Goal: Task Accomplishment & Management: Use online tool/utility

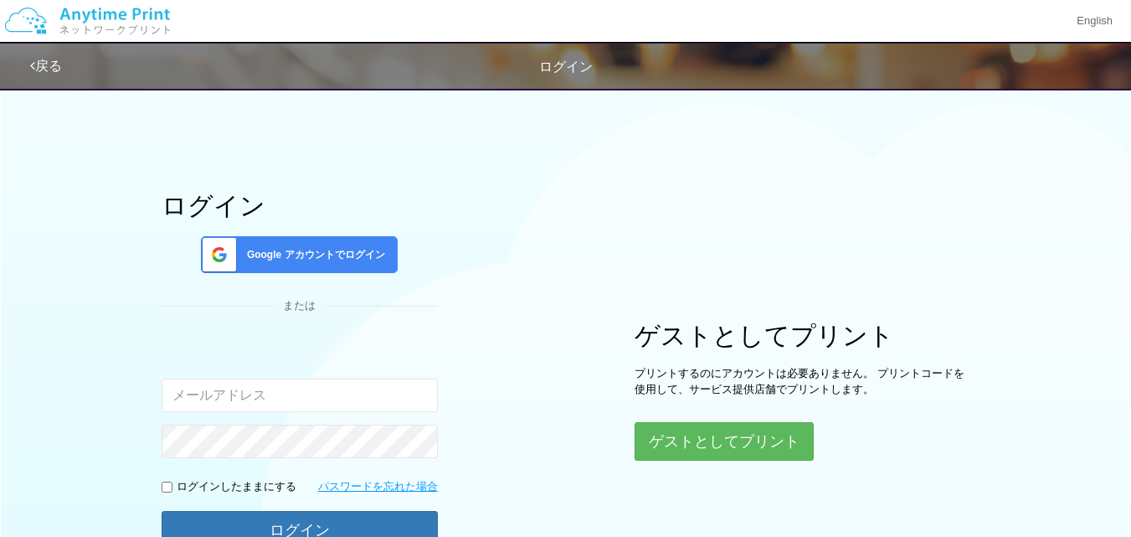
click at [367, 268] on div "Google アカウントでログイン" at bounding box center [299, 254] width 197 height 37
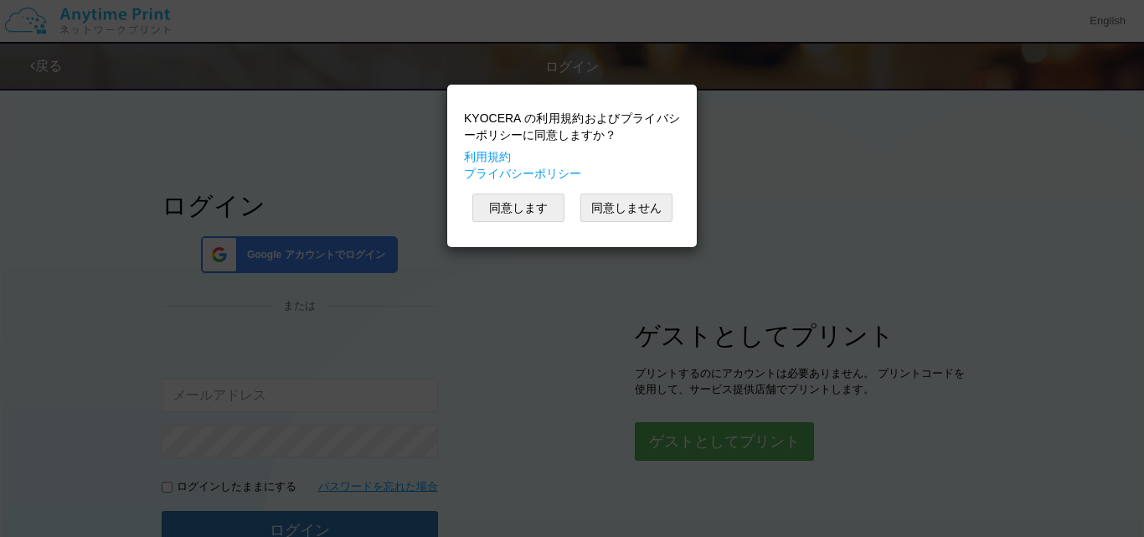
click at [564, 208] on div "同意します 同意しません" at bounding box center [572, 207] width 216 height 28
click at [556, 212] on button "同意します" at bounding box center [518, 207] width 92 height 28
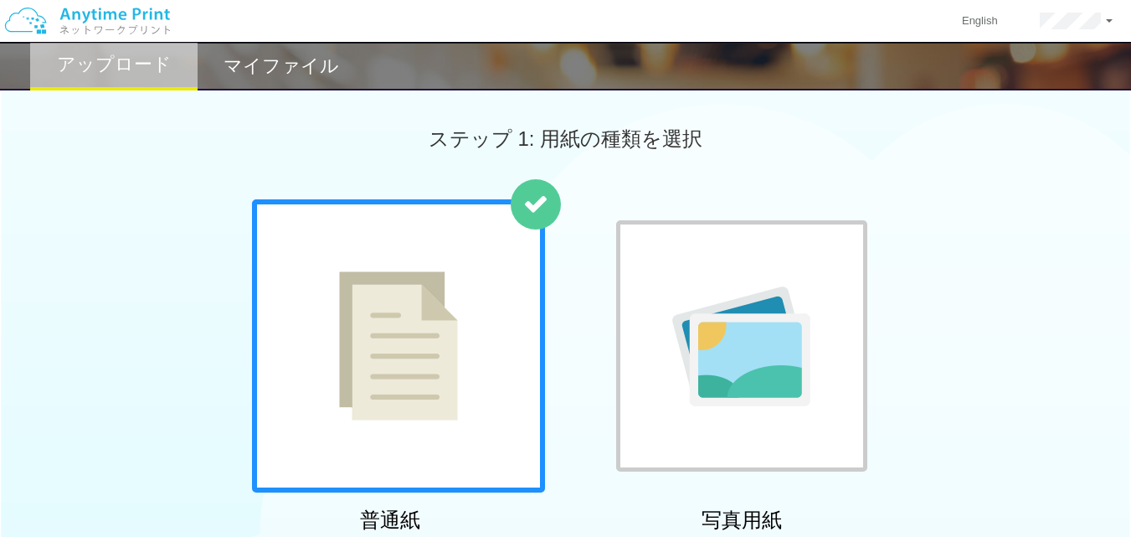
click at [1129, 410] on div "普通紙 写真用紙" at bounding box center [565, 369] width 1131 height 340
click at [1131, 410] on html "English アカウント設定 ログアウト アップロード マイファイル ステップ 1: 用紙の種類を選択 普通紙" at bounding box center [565, 268] width 1131 height 537
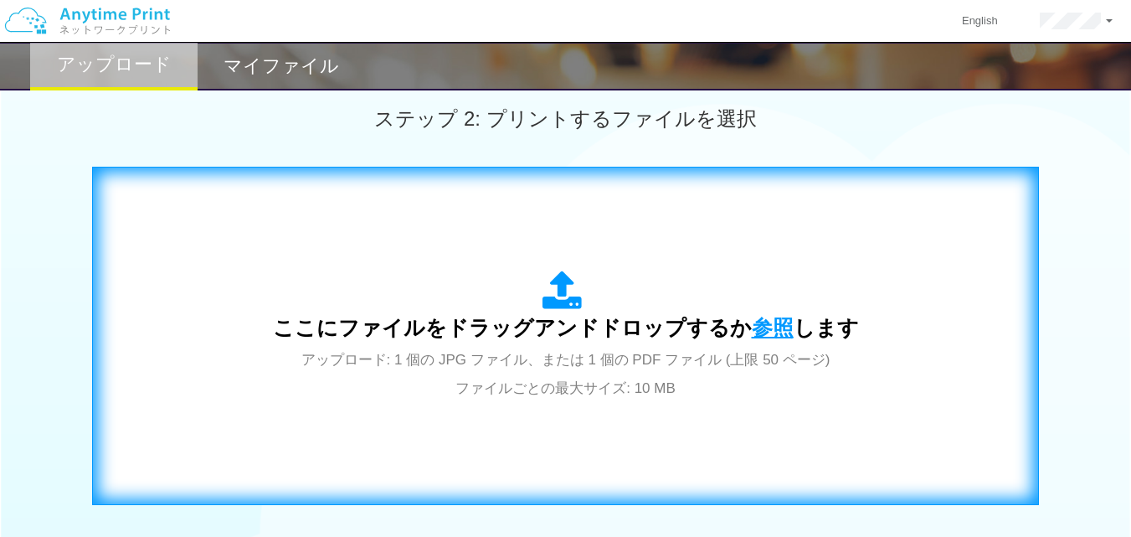
click at [755, 327] on span "参照" at bounding box center [773, 327] width 42 height 23
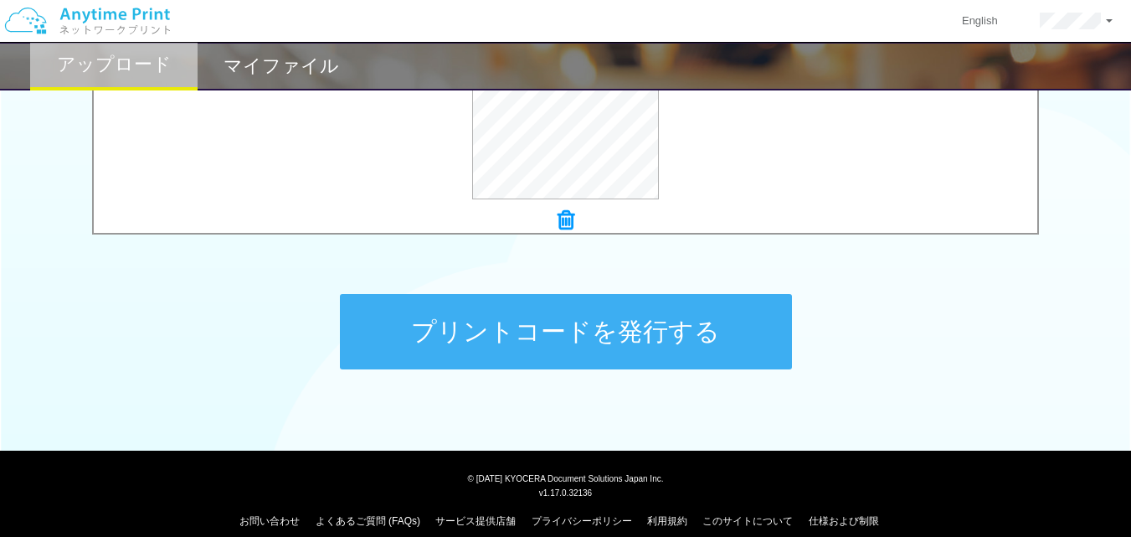
scroll to position [737, 0]
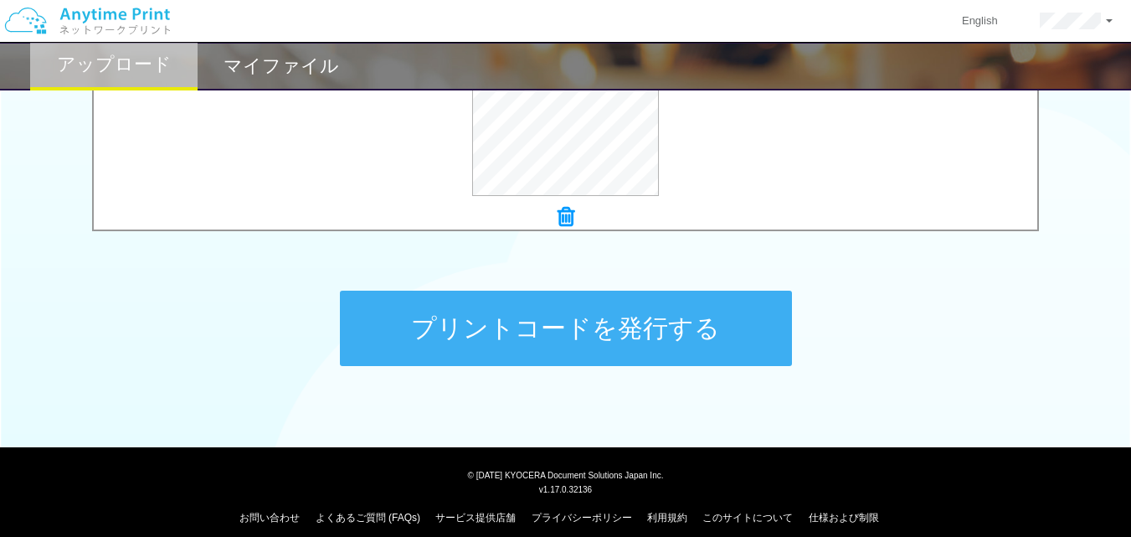
click at [568, 334] on button "プリントコードを発行する" at bounding box center [566, 328] width 452 height 75
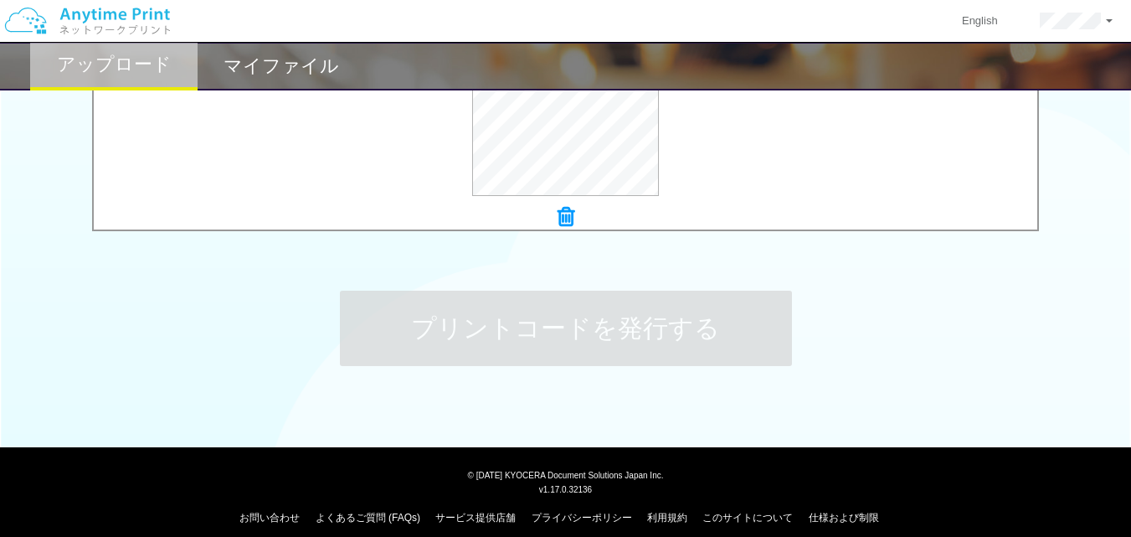
scroll to position [0, 0]
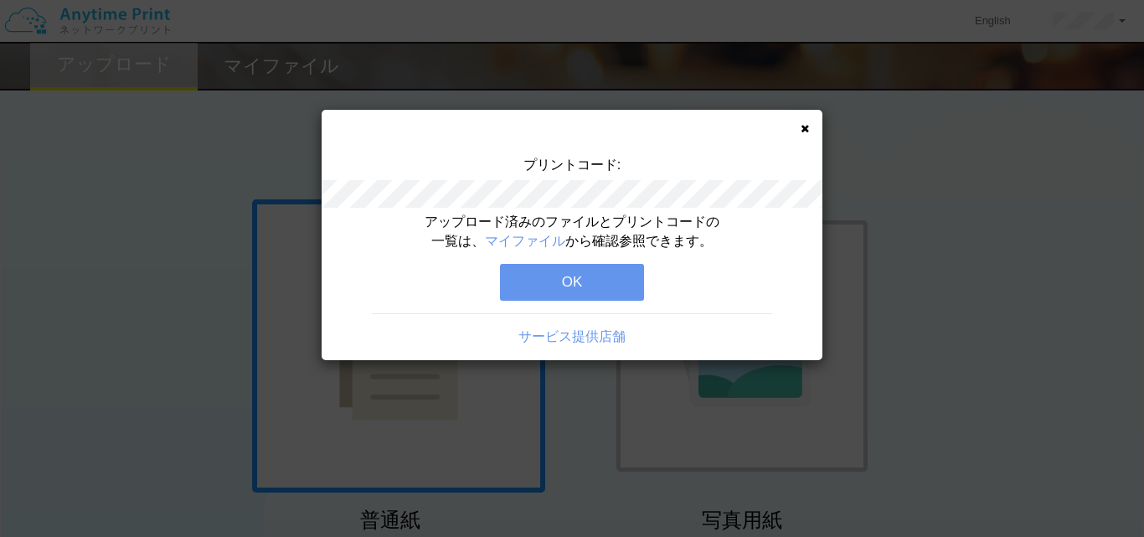
click at [629, 296] on button "OK" at bounding box center [572, 282] width 144 height 37
